Goal: Task Accomplishment & Management: Manage account settings

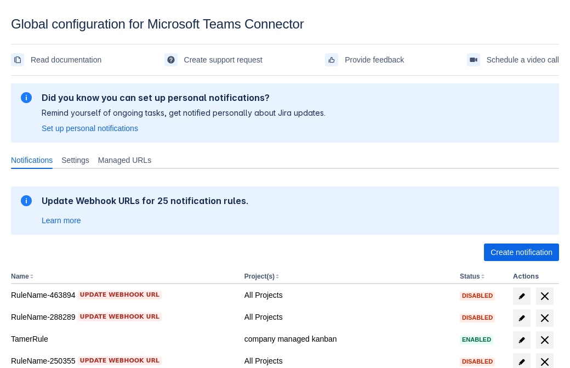
click at [521, 252] on span "Create notification" at bounding box center [521, 252] width 62 height 18
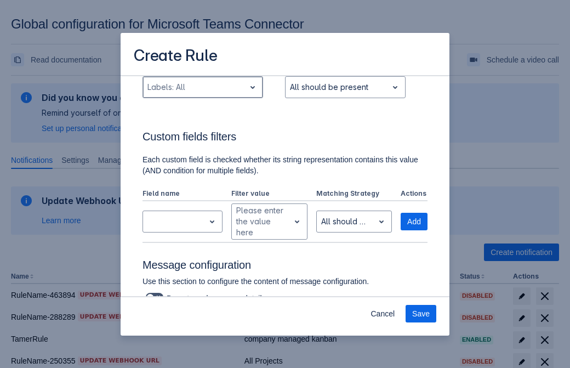
click at [202, 87] on div "Scrollable content" at bounding box center [193, 87] width 93 height 13
type input "411136_label"
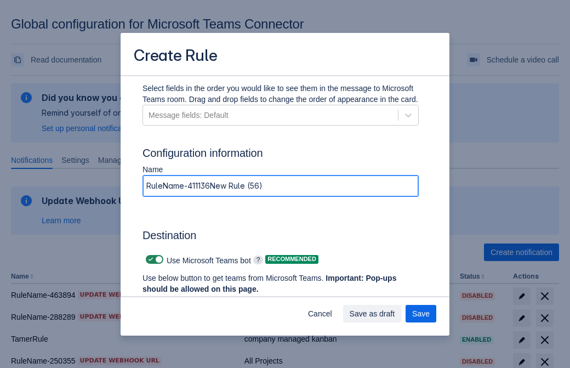
type input "RuleName-411136New Rule (56)"
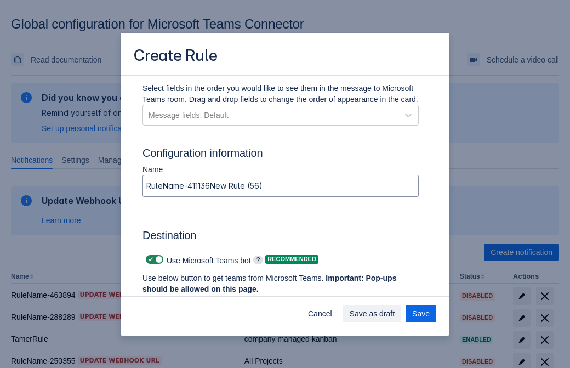
click at [149, 259] on span "Scrollable content" at bounding box center [150, 259] width 9 height 9
click at [149, 259] on input "Scrollable content" at bounding box center [149, 259] width 7 height 7
checkbox input "false"
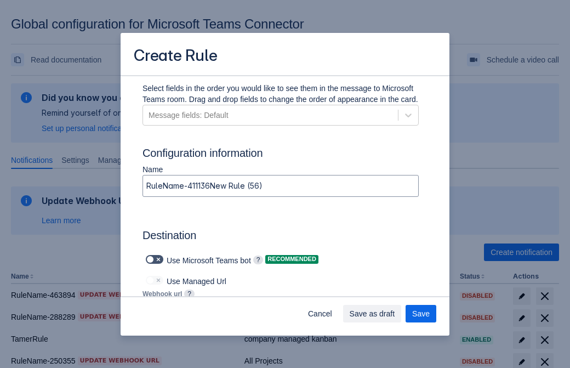
type input "https://prod-172.westeurope.logic.azure.com:443/workflows/ae977bb6ae334c9d95dfe…"
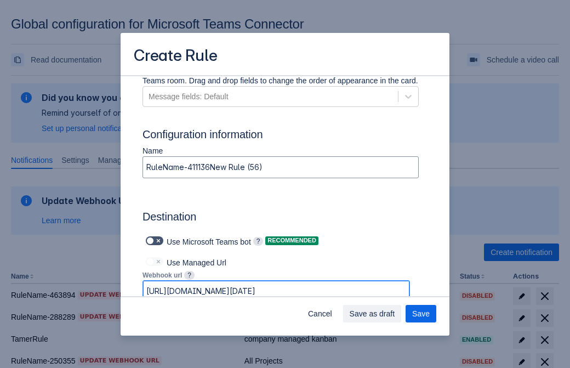
click at [395, 313] on span "Save as draft" at bounding box center [372, 314] width 45 height 18
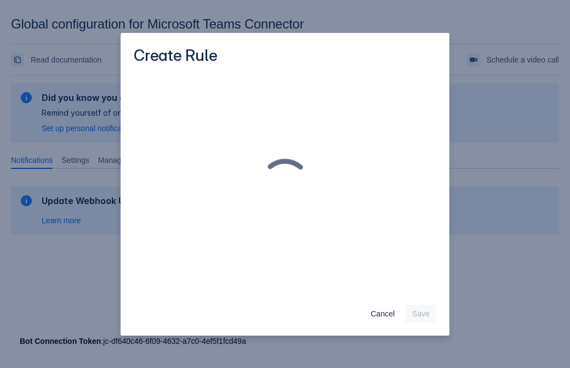
scroll to position [0, 0]
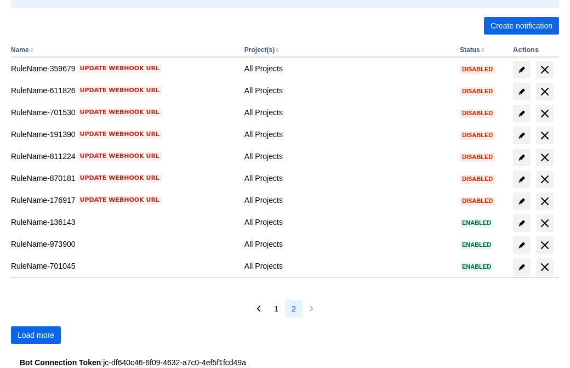
click at [36, 335] on span "Load more" at bounding box center [36, 335] width 37 height 18
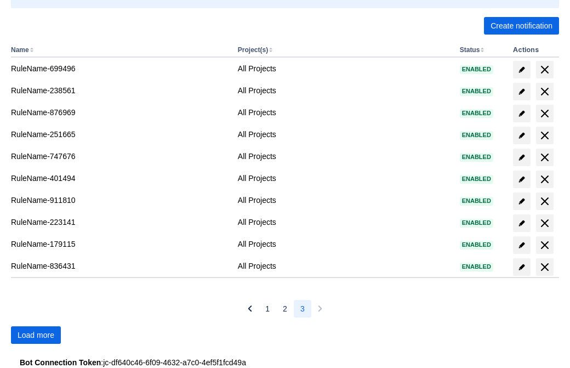
click at [36, 335] on span "Load more" at bounding box center [36, 335] width 37 height 18
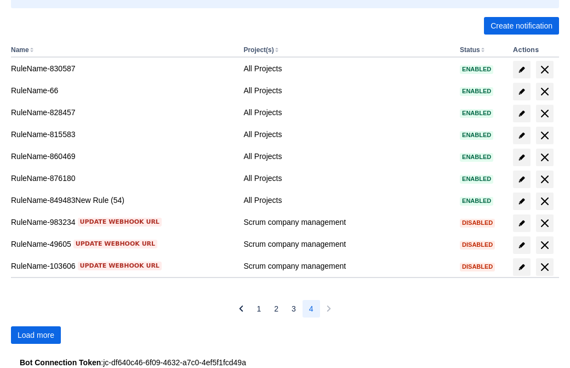
click at [36, 335] on span "Load more" at bounding box center [36, 335] width 37 height 18
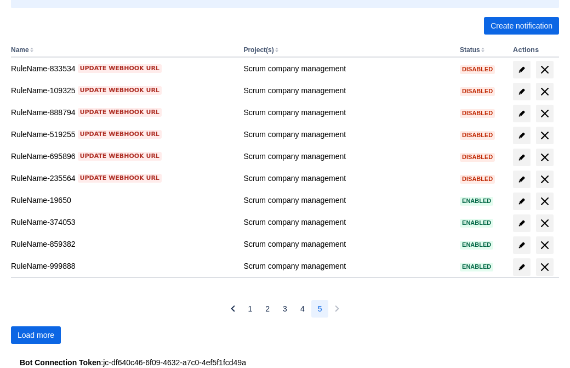
click at [36, 335] on span "Load more" at bounding box center [36, 335] width 37 height 18
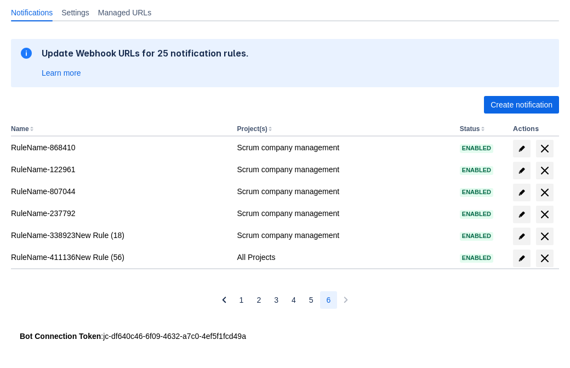
scroll to position [147, 0]
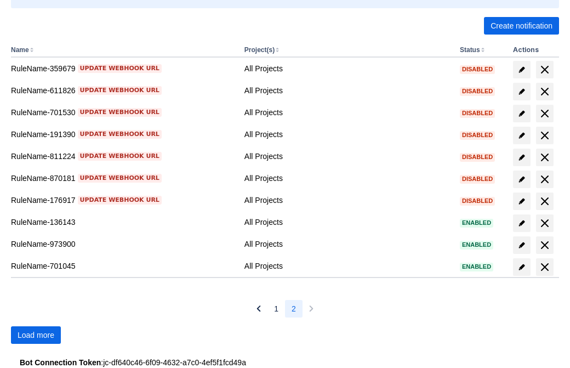
click at [36, 335] on span "Load more" at bounding box center [36, 335] width 37 height 18
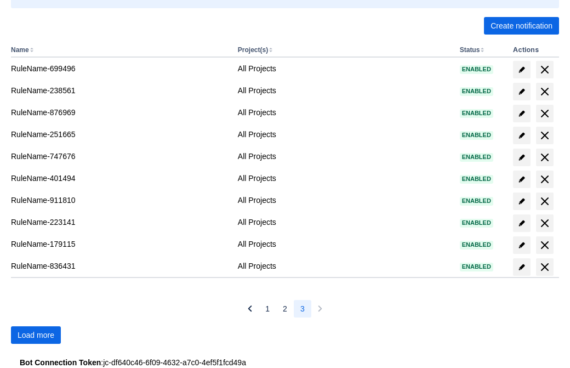
click at [36, 335] on span "Load more" at bounding box center [36, 335] width 37 height 18
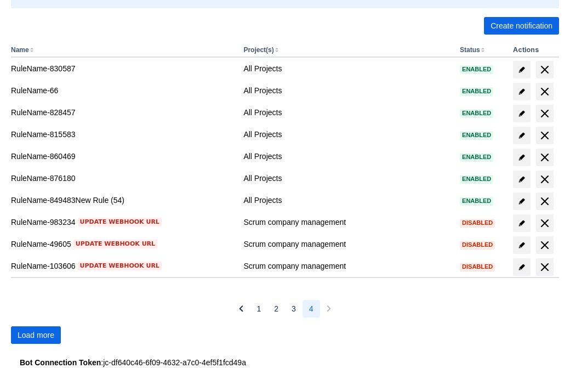
click at [36, 335] on span "Load more" at bounding box center [36, 335] width 37 height 18
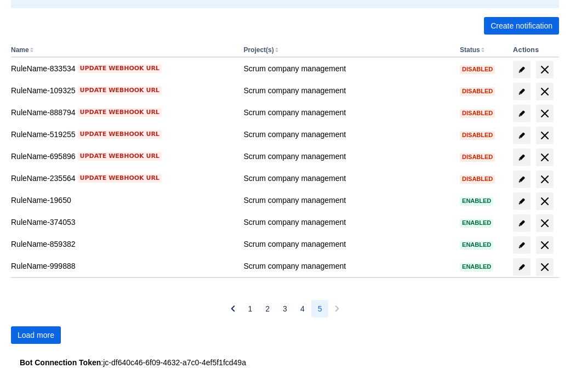
click at [36, 335] on span "Load more" at bounding box center [36, 335] width 37 height 18
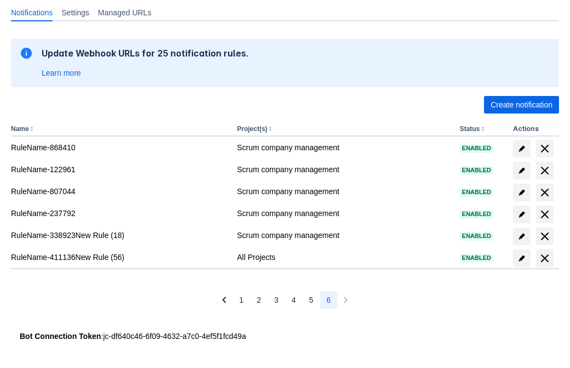
scroll to position [147, 0]
click at [544, 258] on span "delete" at bounding box center [544, 258] width 13 height 13
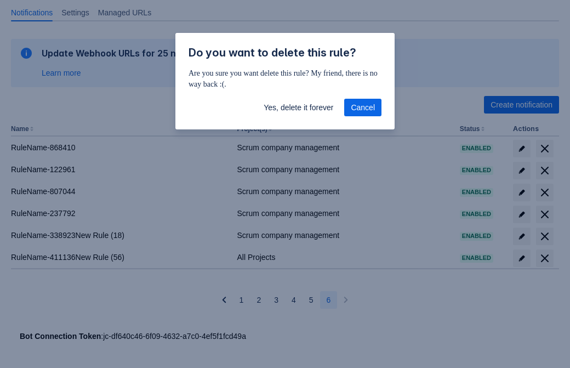
click at [298, 107] on span "Yes, delete it forever" at bounding box center [299, 108] width 70 height 18
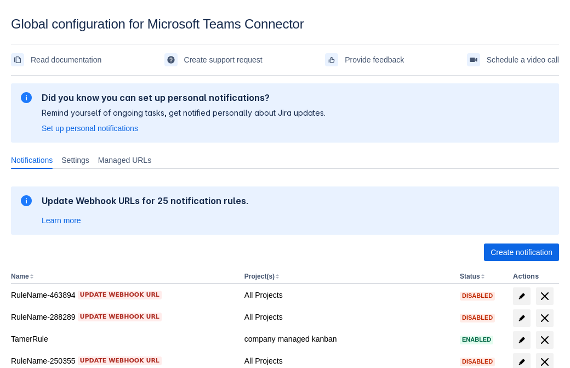
click at [521, 252] on span "Create notification" at bounding box center [521, 252] width 62 height 18
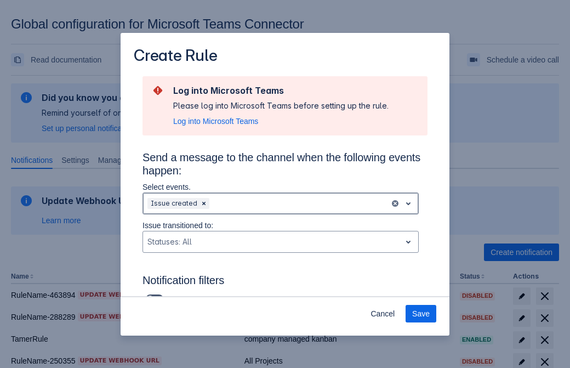
click at [281, 203] on div "Scrollable content" at bounding box center [299, 203] width 174 height 13
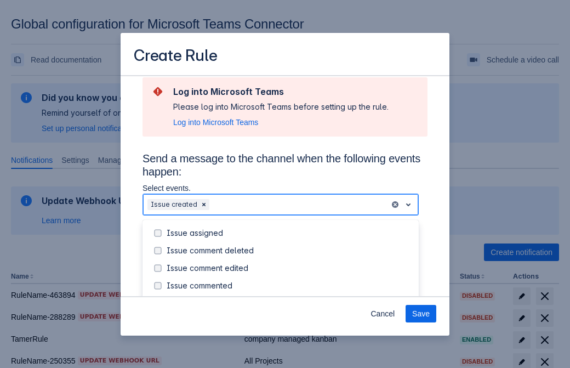
click at [289, 298] on div "Issue created" at bounding box center [289, 303] width 245 height 11
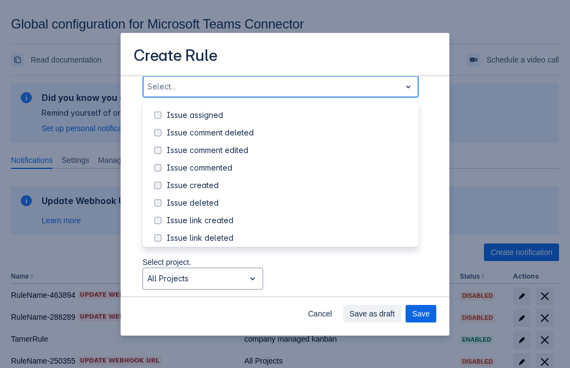
click at [289, 285] on div "Issue updated" at bounding box center [289, 290] width 245 height 11
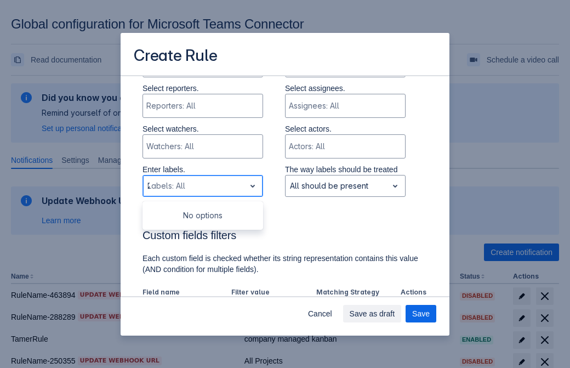
type input "247640_label"
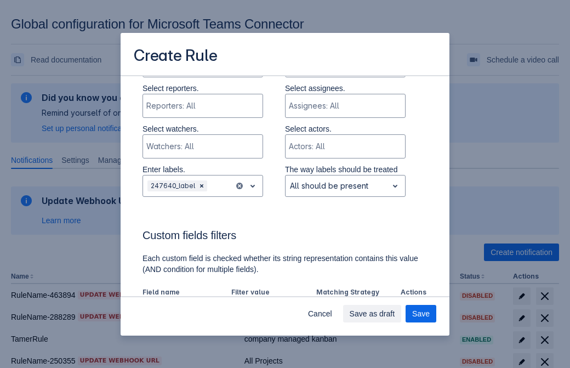
scroll to position [718, 0]
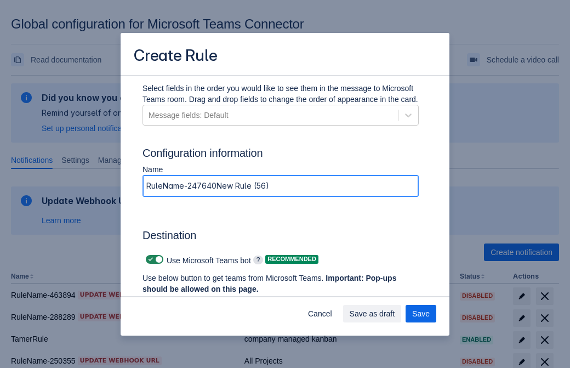
type input "RuleName-247640New Rule (56)"
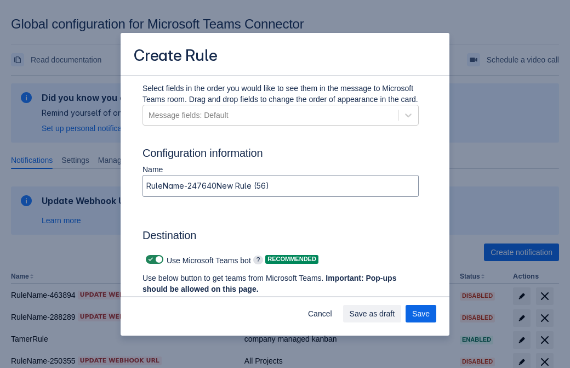
click at [149, 259] on span "Scrollable content" at bounding box center [150, 259] width 9 height 9
click at [149, 259] on input "Scrollable content" at bounding box center [149, 259] width 7 height 7
checkbox input "false"
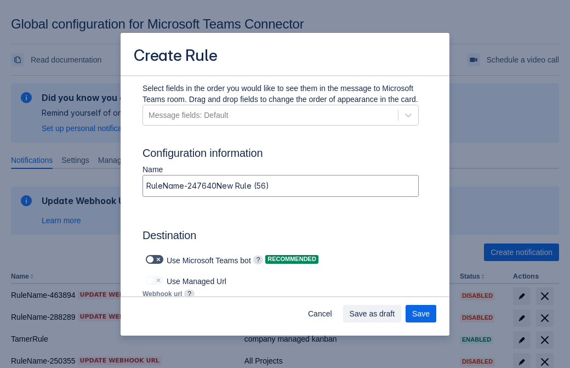
type input "https://prod-112.westeurope.logic.azure.com:443/workflows/bae959254738451b85002…"
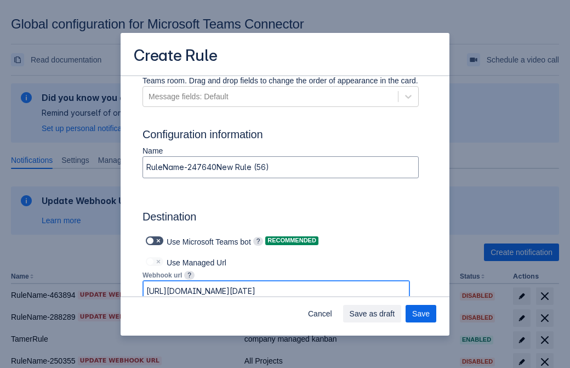
click at [395, 313] on span "Save as draft" at bounding box center [372, 314] width 45 height 18
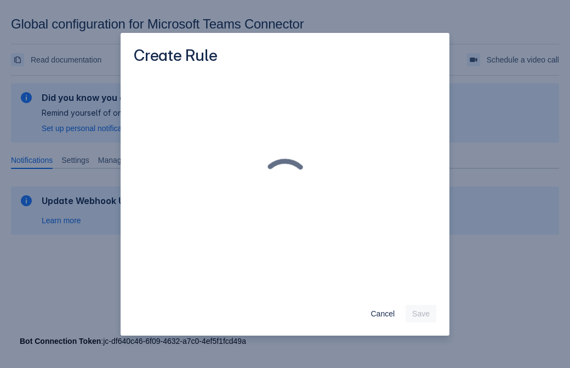
scroll to position [0, 0]
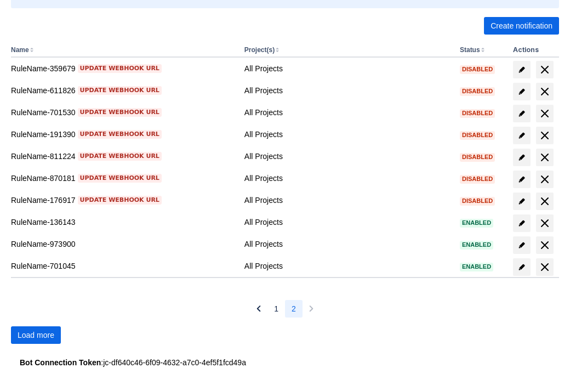
click at [36, 335] on span "Load more" at bounding box center [36, 335] width 37 height 18
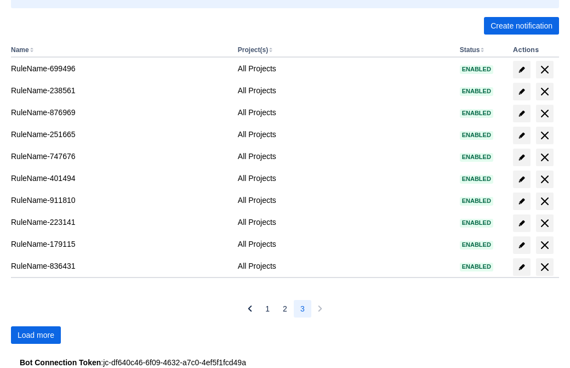
click at [36, 335] on span "Load more" at bounding box center [36, 335] width 37 height 18
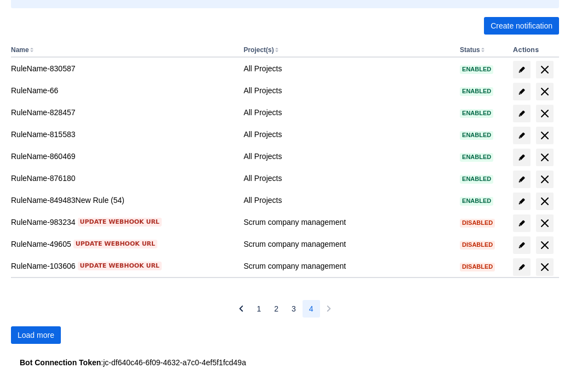
click at [36, 335] on span "Load more" at bounding box center [36, 335] width 37 height 18
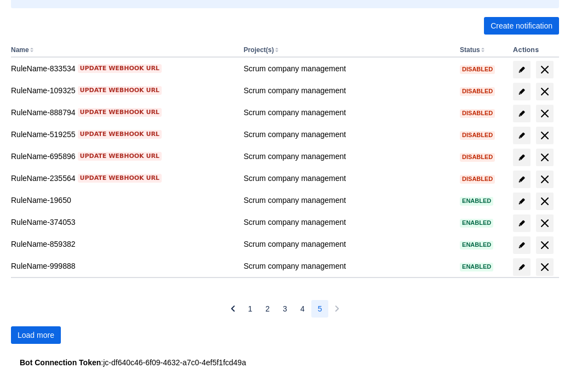
click at [36, 335] on span "Load more" at bounding box center [36, 335] width 37 height 18
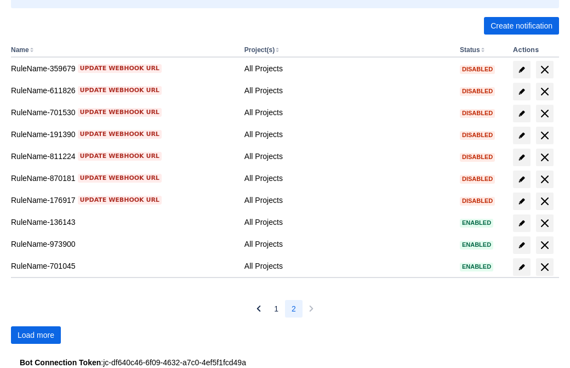
click at [36, 335] on span "Load more" at bounding box center [36, 335] width 37 height 18
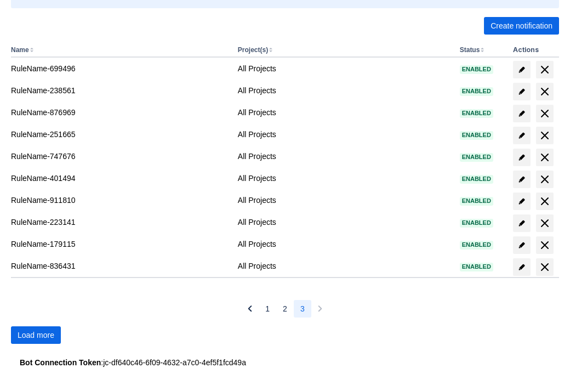
click at [36, 335] on span "Load more" at bounding box center [36, 335] width 37 height 18
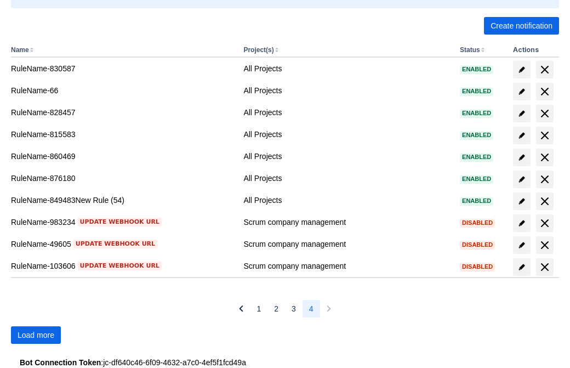
click at [36, 335] on span "Load more" at bounding box center [36, 335] width 37 height 18
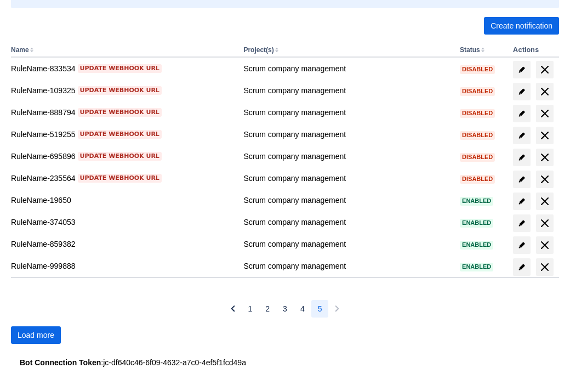
click at [36, 335] on span "Load more" at bounding box center [36, 335] width 37 height 18
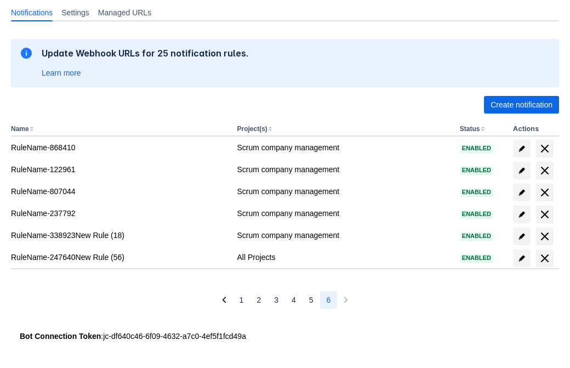
click at [544, 258] on span "delete" at bounding box center [544, 258] width 13 height 13
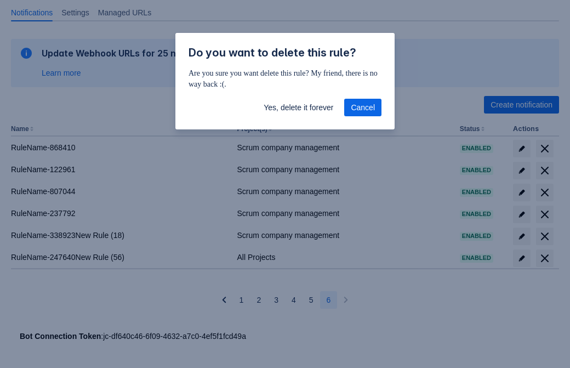
click at [298, 107] on span "Yes, delete it forever" at bounding box center [299, 108] width 70 height 18
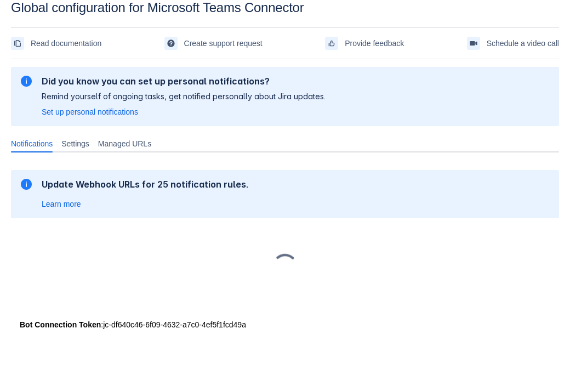
scroll to position [16, 0]
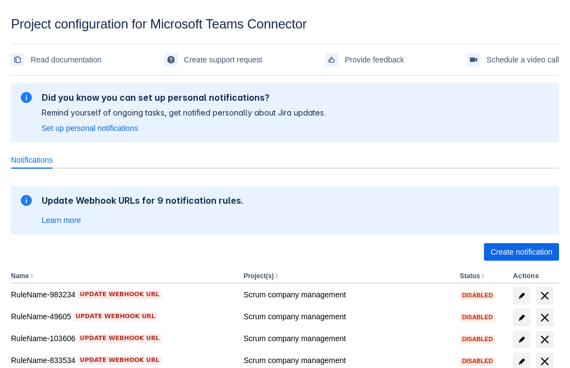
click at [521, 252] on span "Create notification" at bounding box center [521, 252] width 62 height 18
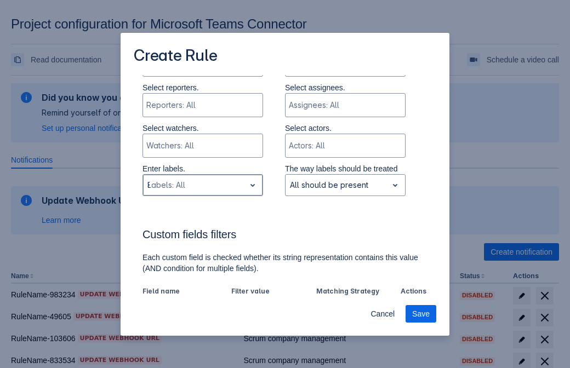
type input "85940_label"
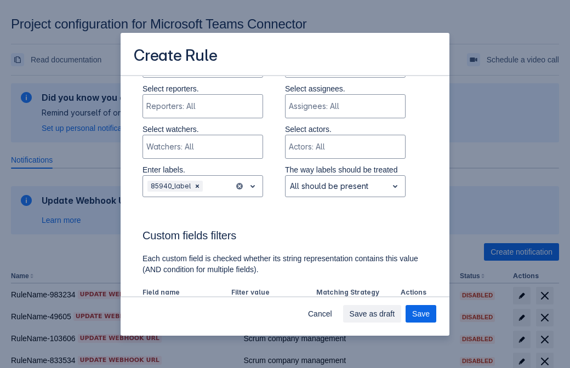
scroll to position [679, 0]
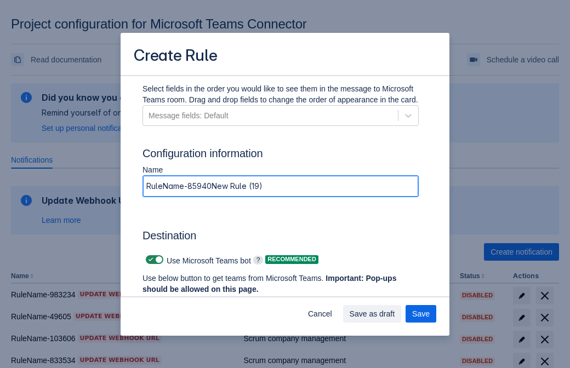
type input "RuleName-85940New Rule (19)"
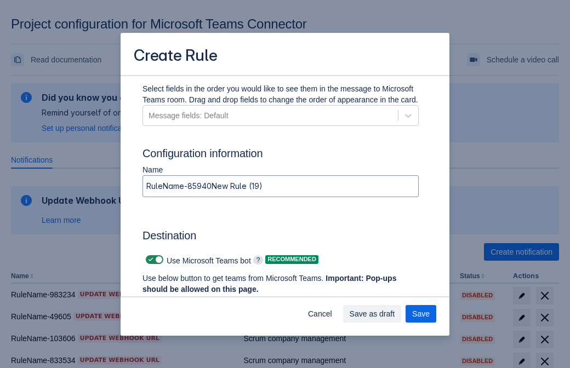
click at [149, 260] on span at bounding box center [150, 259] width 9 height 9
click at [149, 260] on input "checkbox" at bounding box center [149, 259] width 7 height 7
checkbox input "false"
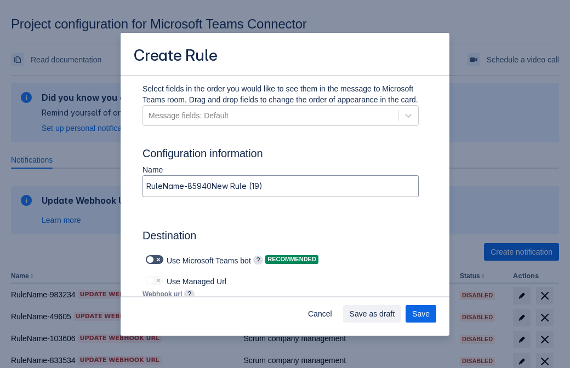
type input "https://prod-103.westeurope.logic.azure.com:443/workflows/562279af401f414e8dae6…"
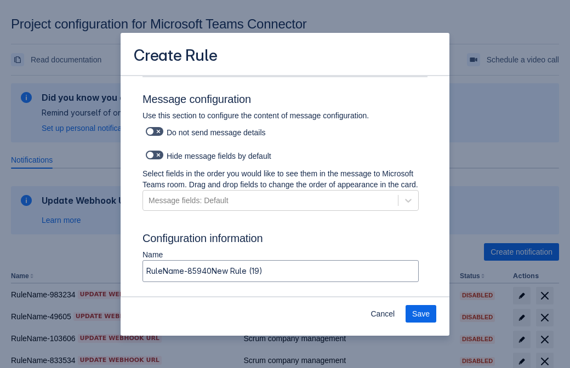
click at [421, 314] on span "Save" at bounding box center [421, 314] width 18 height 18
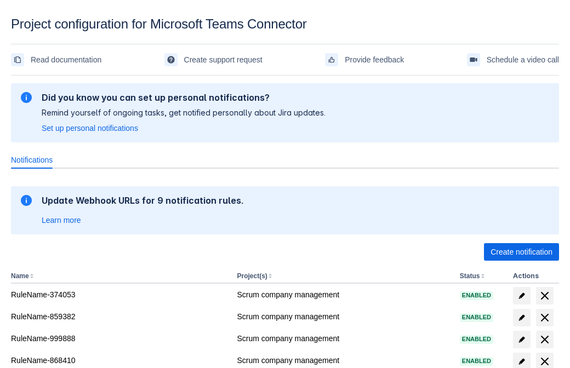
scroll to position [202, 0]
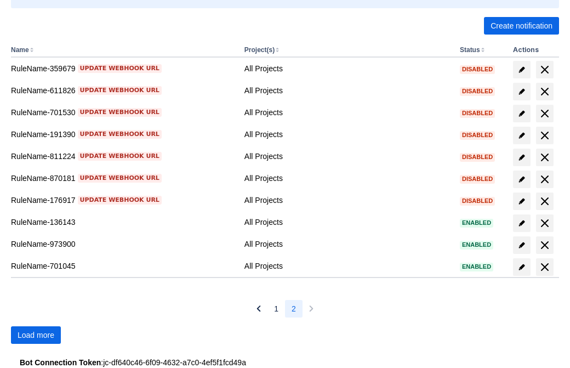
click at [36, 335] on span "Load more" at bounding box center [36, 335] width 37 height 18
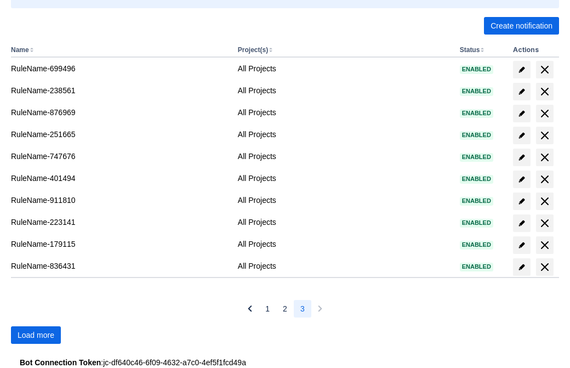
click at [36, 335] on span "Load more" at bounding box center [36, 335] width 37 height 18
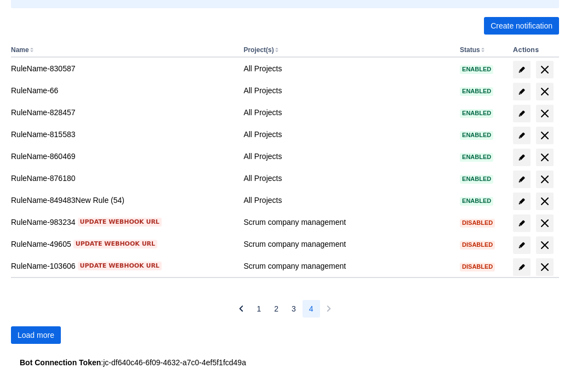
click at [36, 335] on span "Load more" at bounding box center [36, 335] width 37 height 18
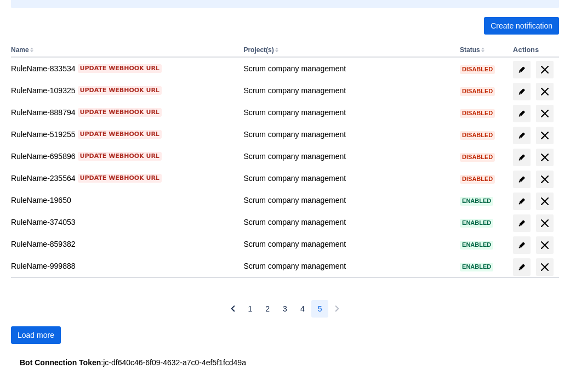
click at [36, 335] on span "Load more" at bounding box center [36, 335] width 37 height 18
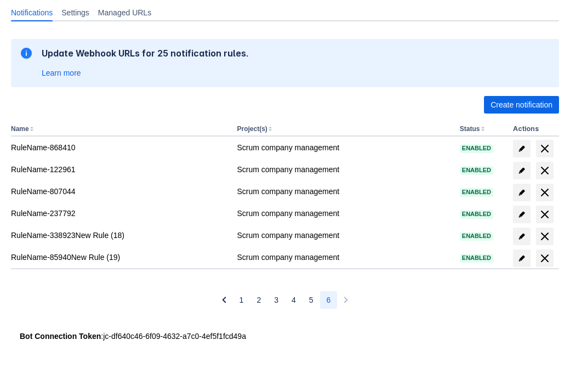
scroll to position [147, 0]
click at [544, 258] on span "delete" at bounding box center [544, 258] width 13 height 13
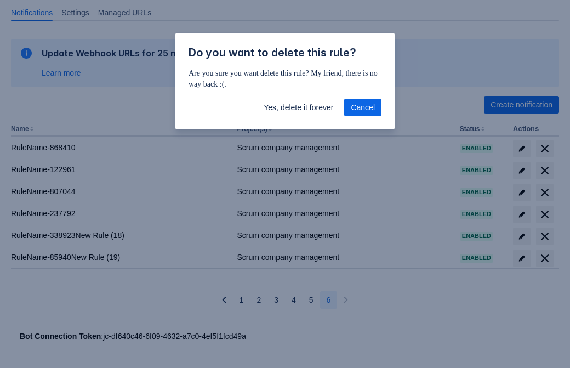
click at [298, 107] on span "Yes, delete it forever" at bounding box center [299, 108] width 70 height 18
